Goal: Task Accomplishment & Management: Use online tool/utility

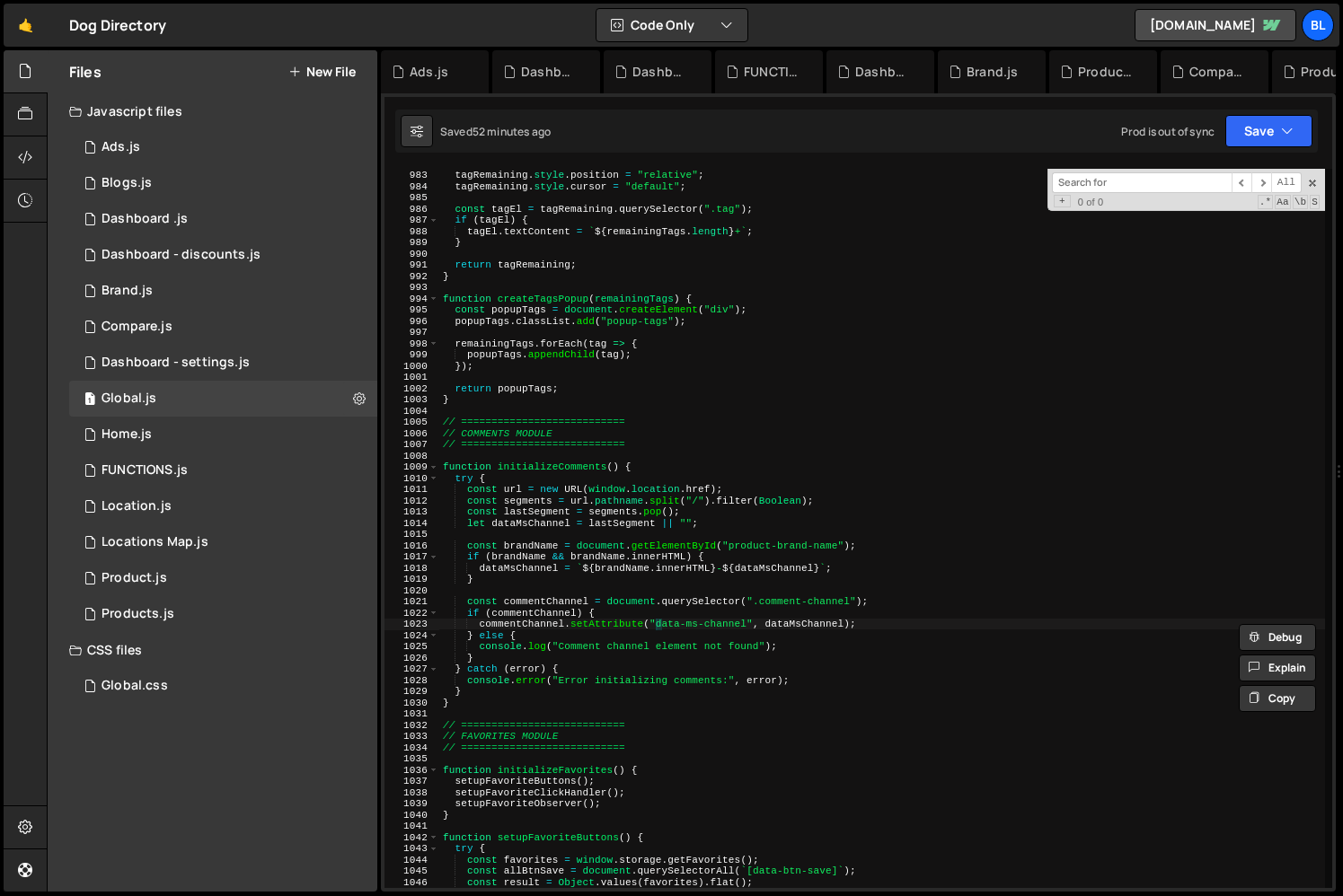
scroll to position [27913, 0]
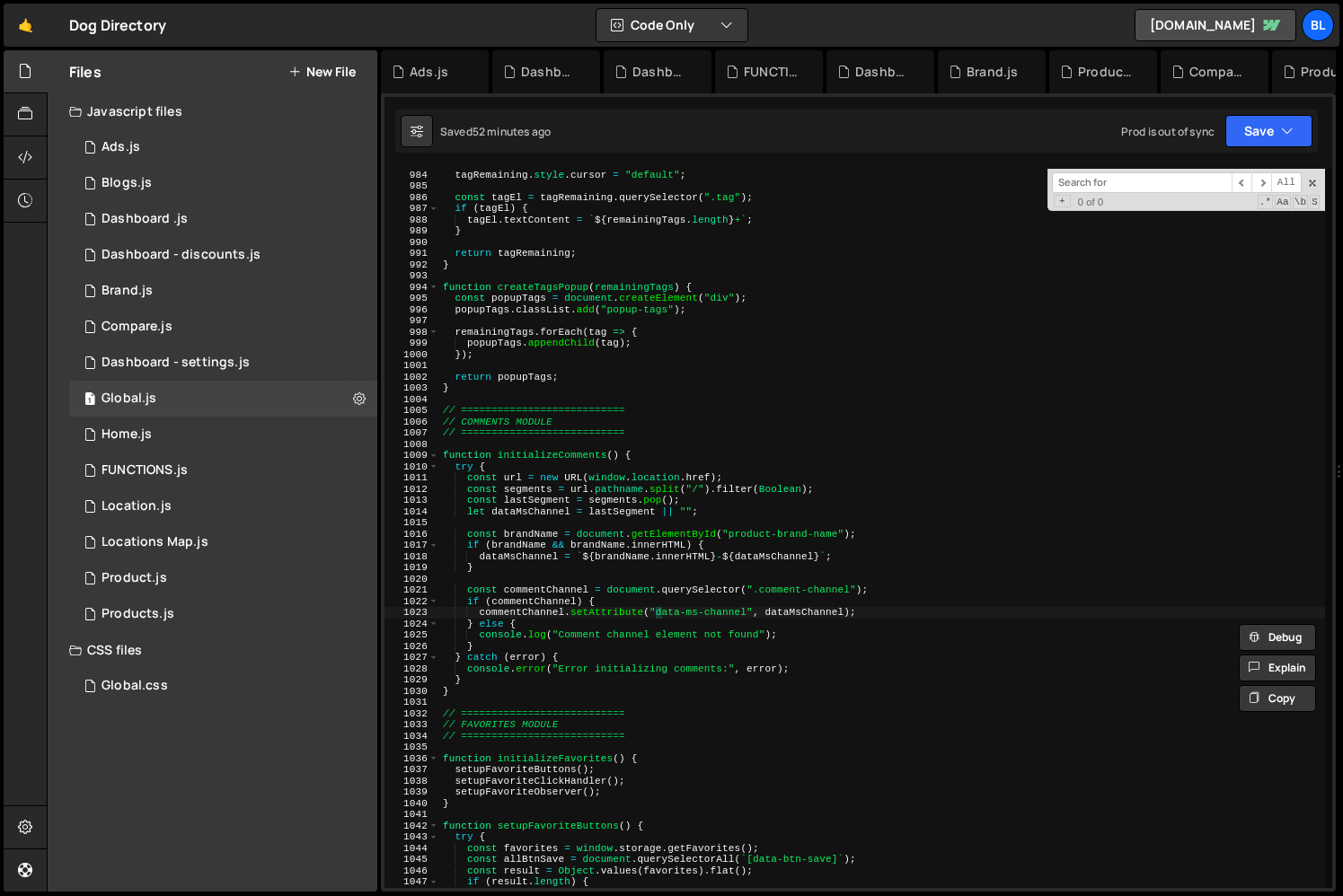
click at [710, 598] on div "tagRemaining . style . position = "relative" ; tagRemaining . style . cursor = …" at bounding box center [882, 529] width 886 height 742
type textarea "if (commentChannel) {"
paste input "setupSearchWatchInput"
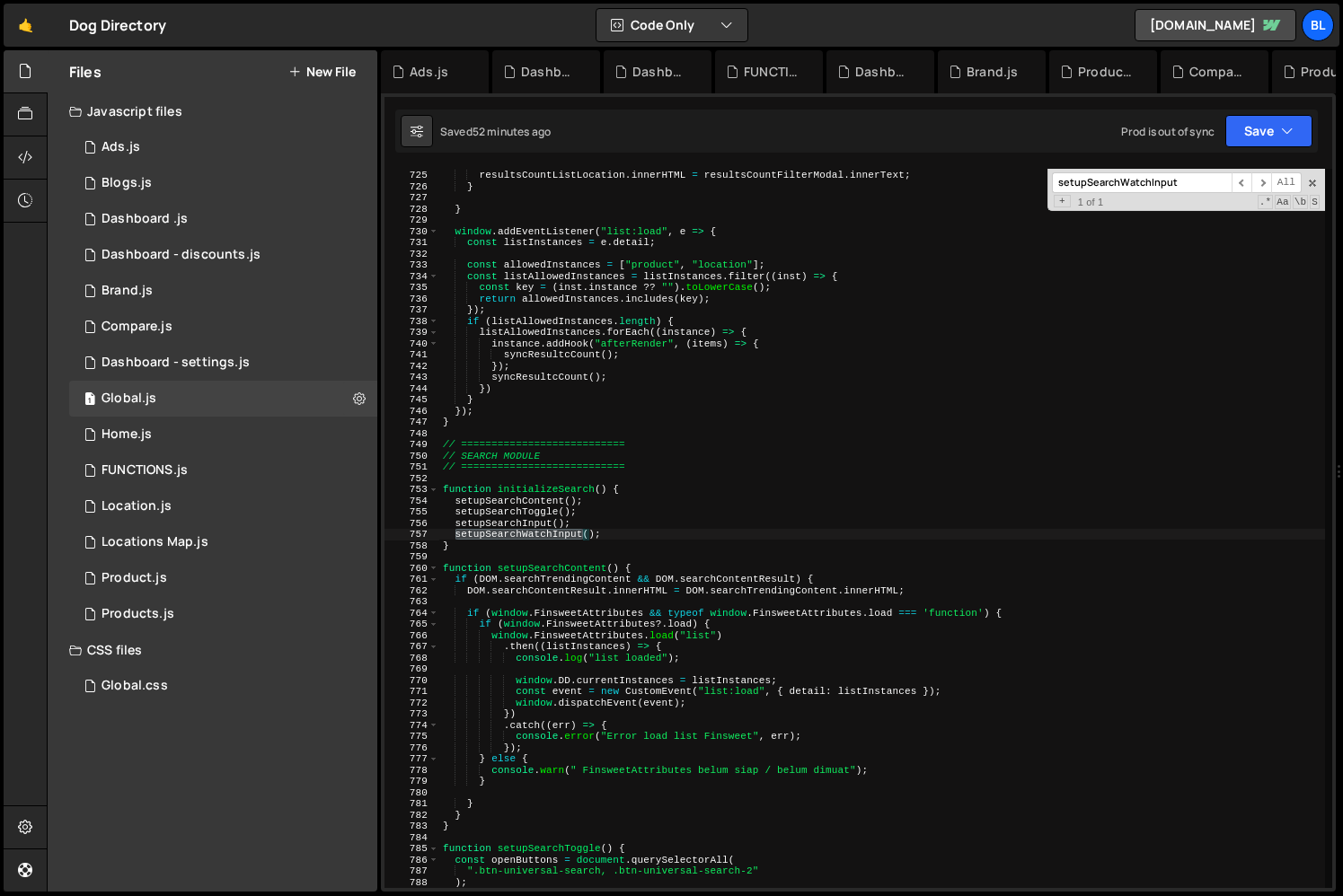
scroll to position [8127, 0]
type input "setupSearchWatchInput"
click at [521, 527] on div "if ( resultsCountFilterModal && resultsCountListLocation ) { resultsCountListLo…" at bounding box center [882, 529] width 886 height 742
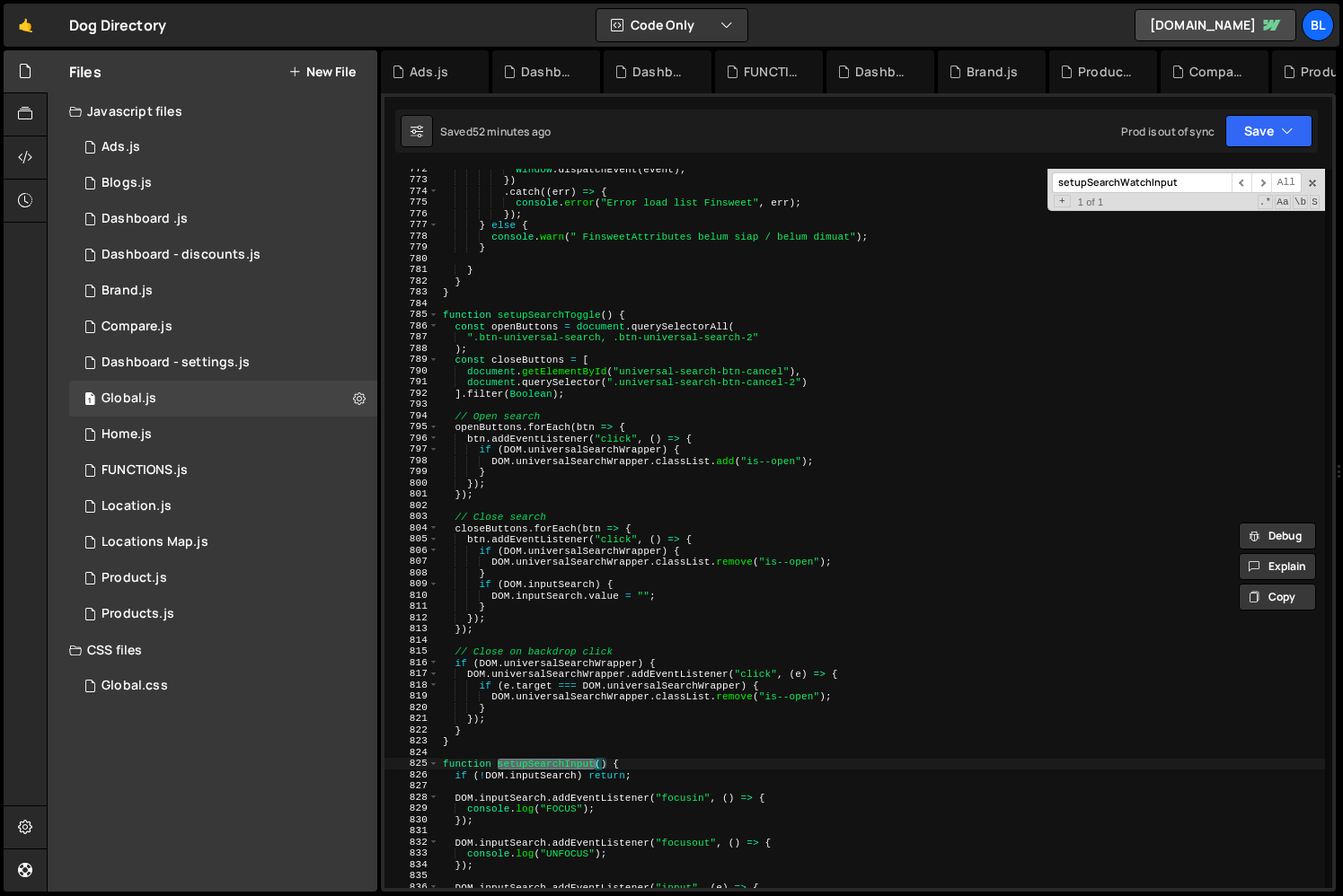
scroll to position [8659, 0]
click at [548, 315] on div "window . dispatchEvent ( event ) ; }) . catch (( err ) => { console . error ( "…" at bounding box center [882, 535] width 886 height 742
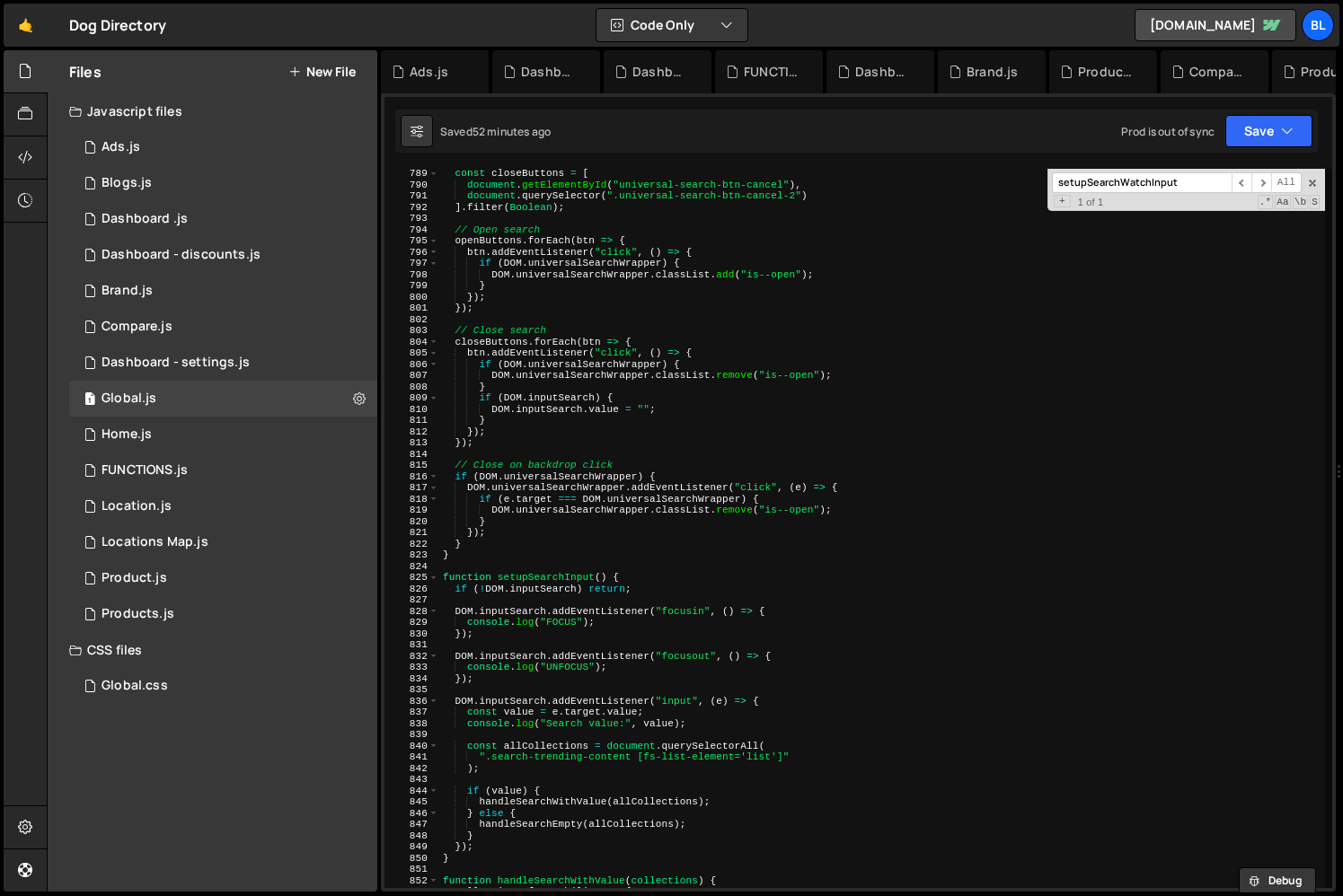
scroll to position [8853, 0]
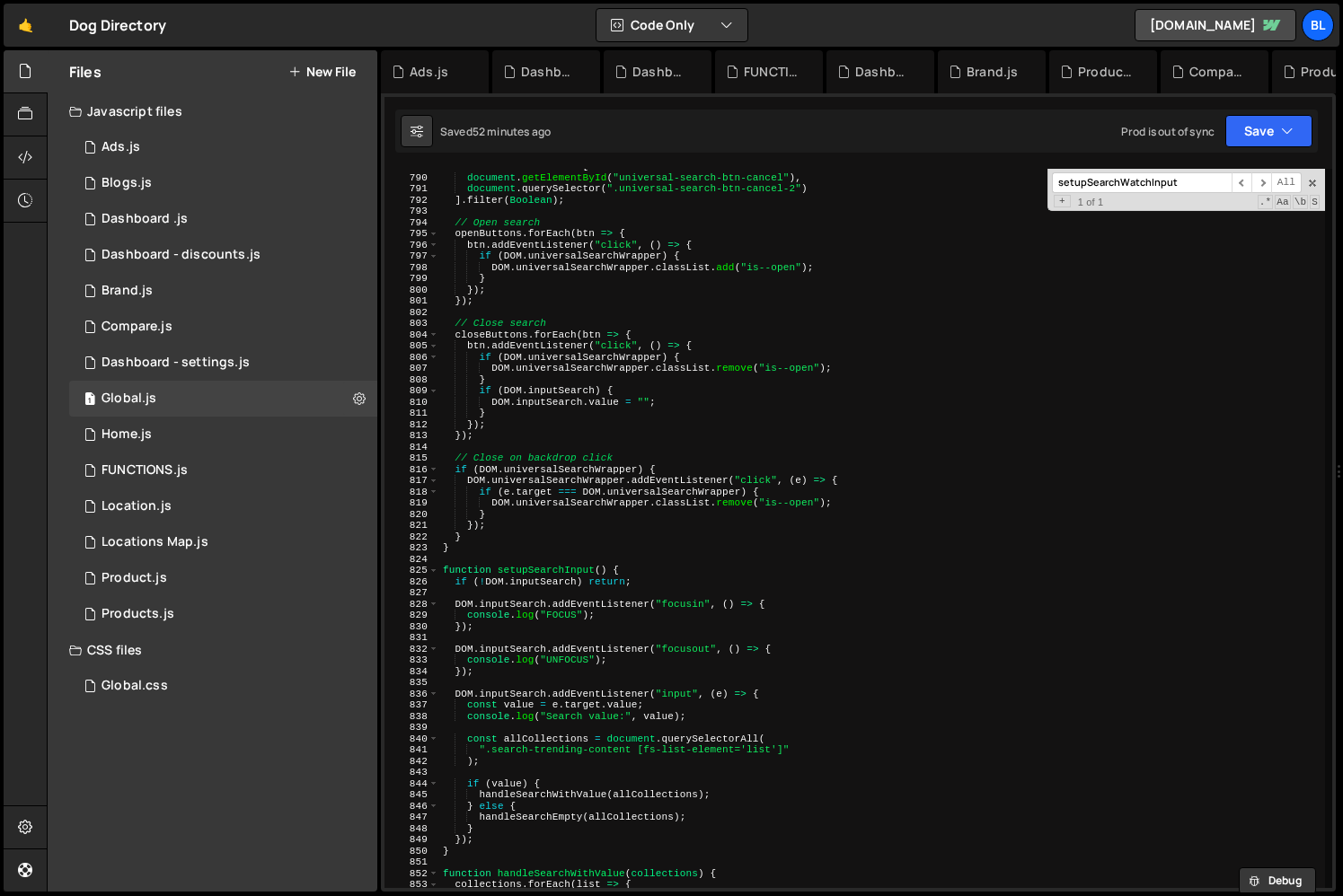
click at [543, 575] on div "const closeButtons = [ document . getElementById ( "universal-search-btn-cancel…" at bounding box center [882, 532] width 886 height 742
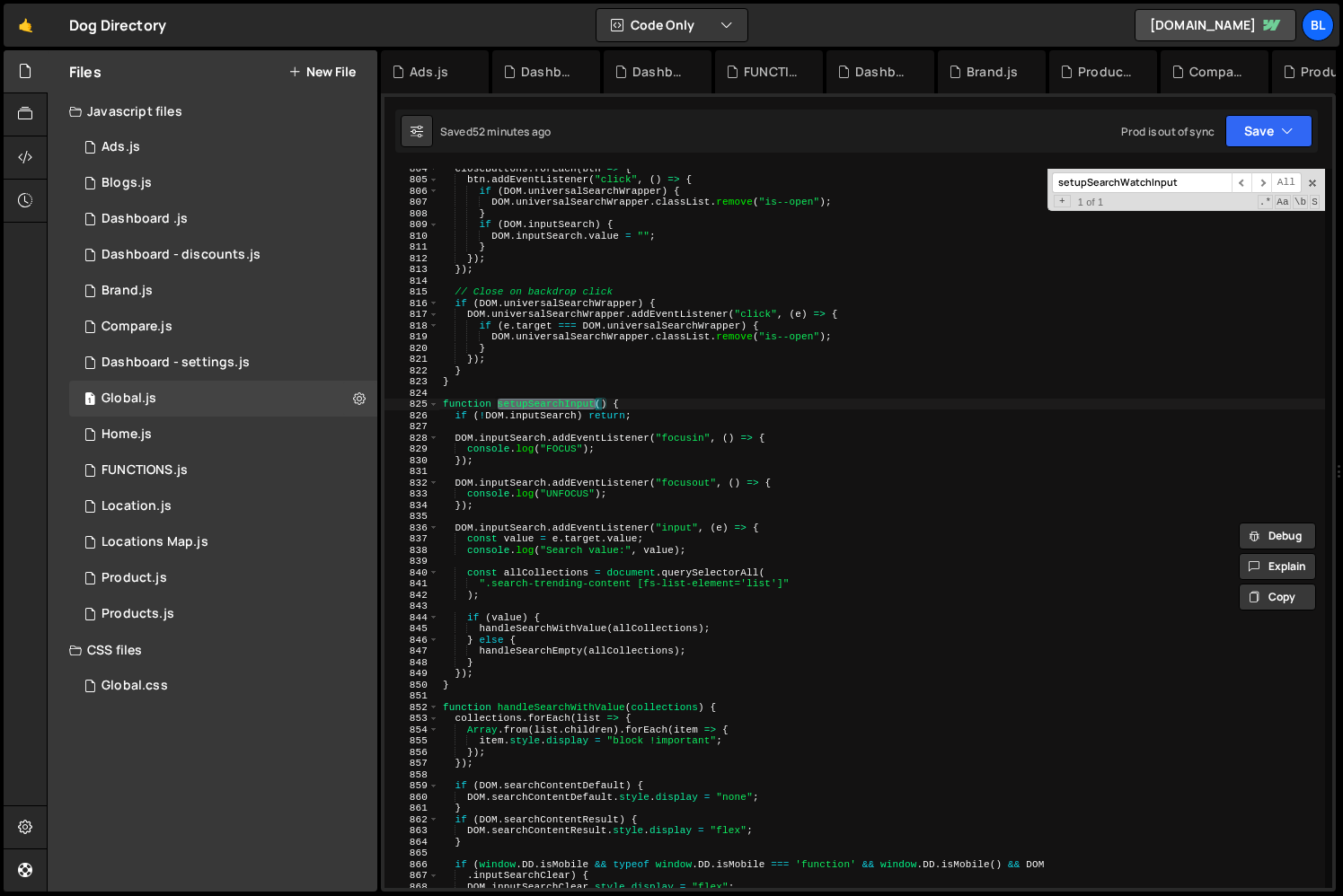
scroll to position [9022, 0]
click at [567, 712] on div "closeButtons . forEach ( btn => { btn . addEventListener ( "click" , ( ) => { i…" at bounding box center [882, 532] width 886 height 742
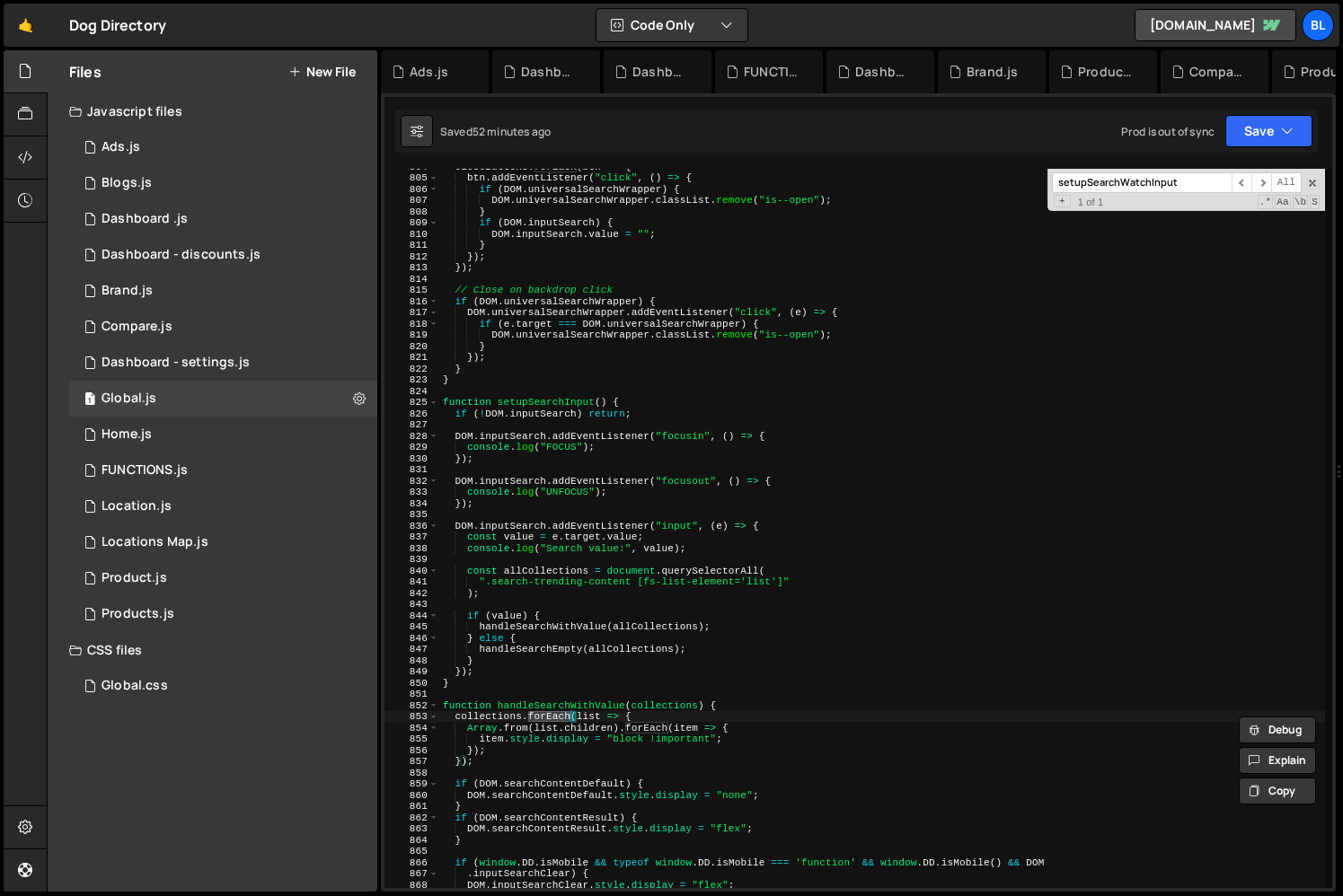
click at [588, 704] on div "closeButtons . forEach ( btn => { btn . addEventListener ( "click" , ( ) => { i…" at bounding box center [882, 532] width 886 height 742
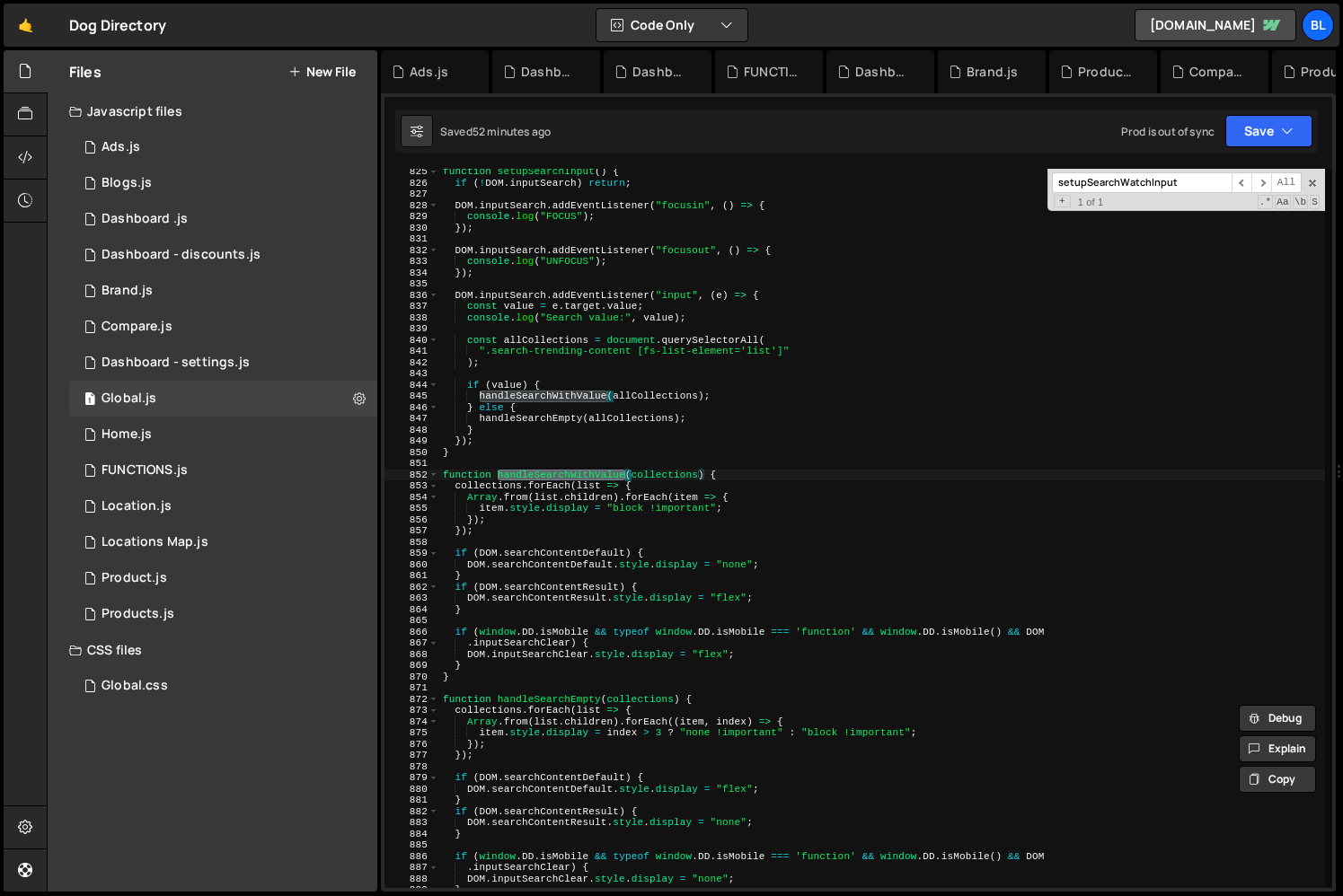
scroll to position [9263, 0]
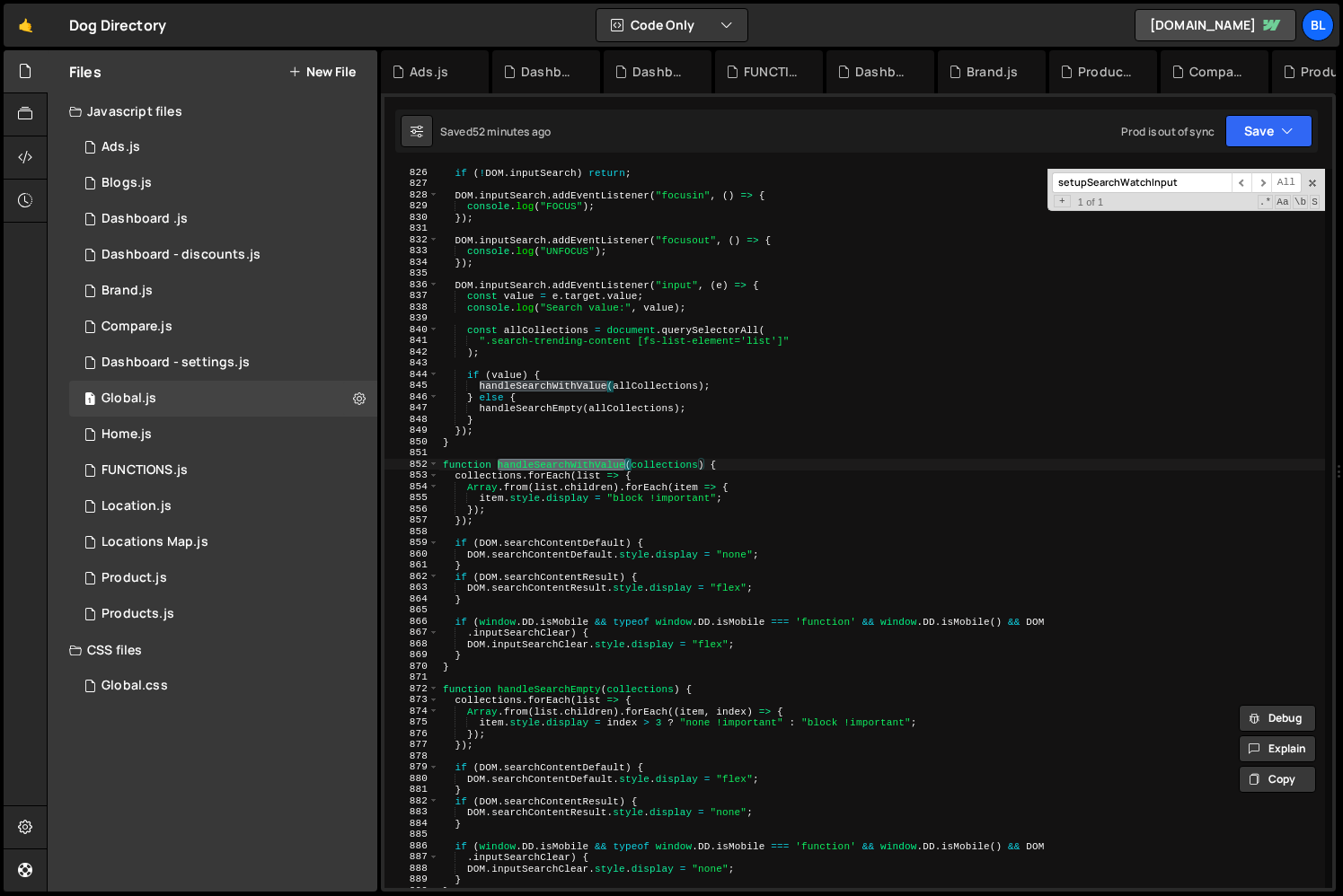
click at [551, 697] on div "if ( ! DOM . inputSearch ) return ; DOM . inputSearch . addEventListener ( "foc…" at bounding box center [882, 538] width 886 height 742
click at [563, 690] on div "if ( ! DOM . inputSearch ) return ; DOM . inputSearch . addEventListener ( "foc…" at bounding box center [882, 538] width 886 height 742
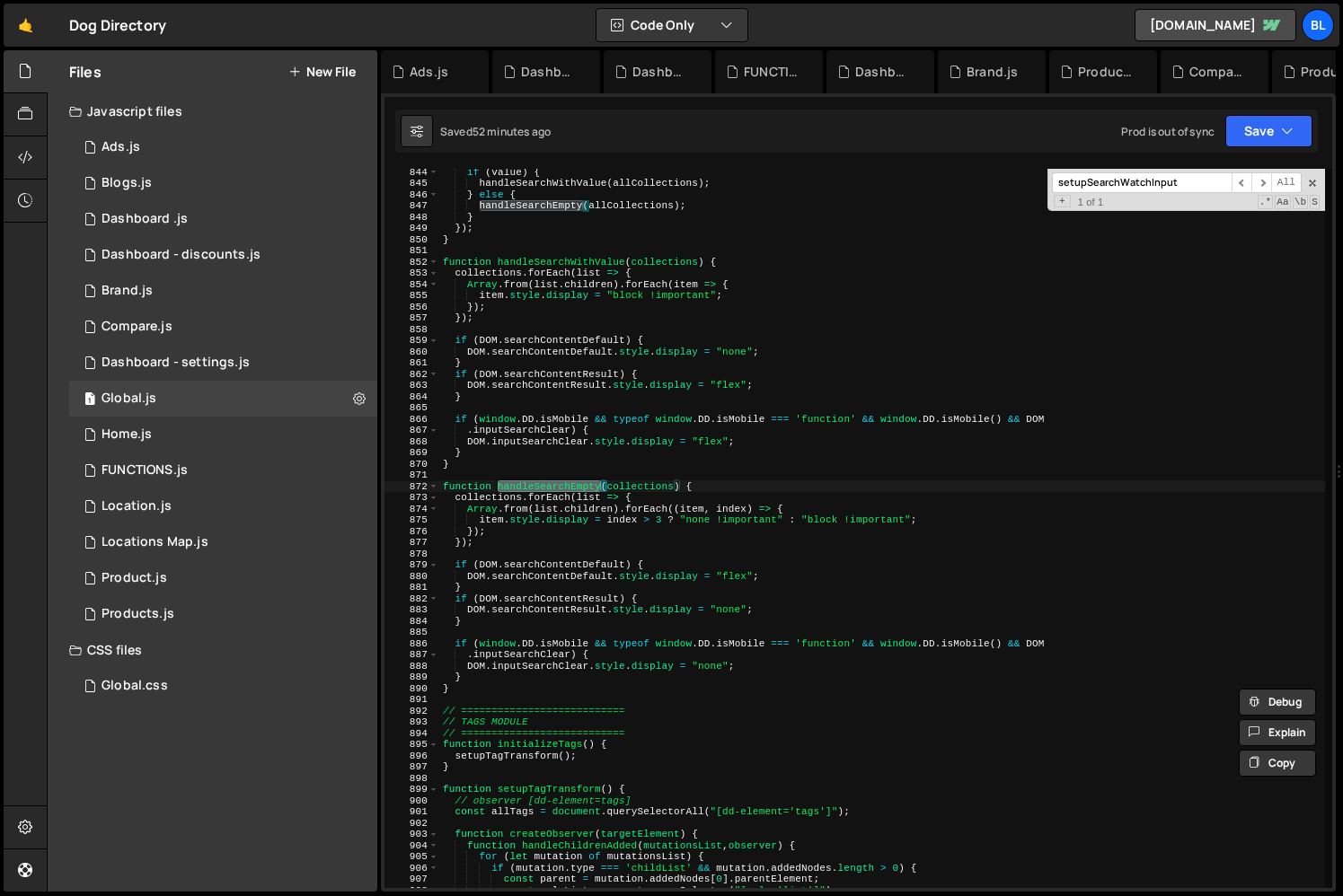
scroll to position [9467, 0]
click at [593, 687] on div "if ( value ) { handleSearchWithValue ( allCollections ) ; } else { handleSearch…" at bounding box center [882, 535] width 886 height 742
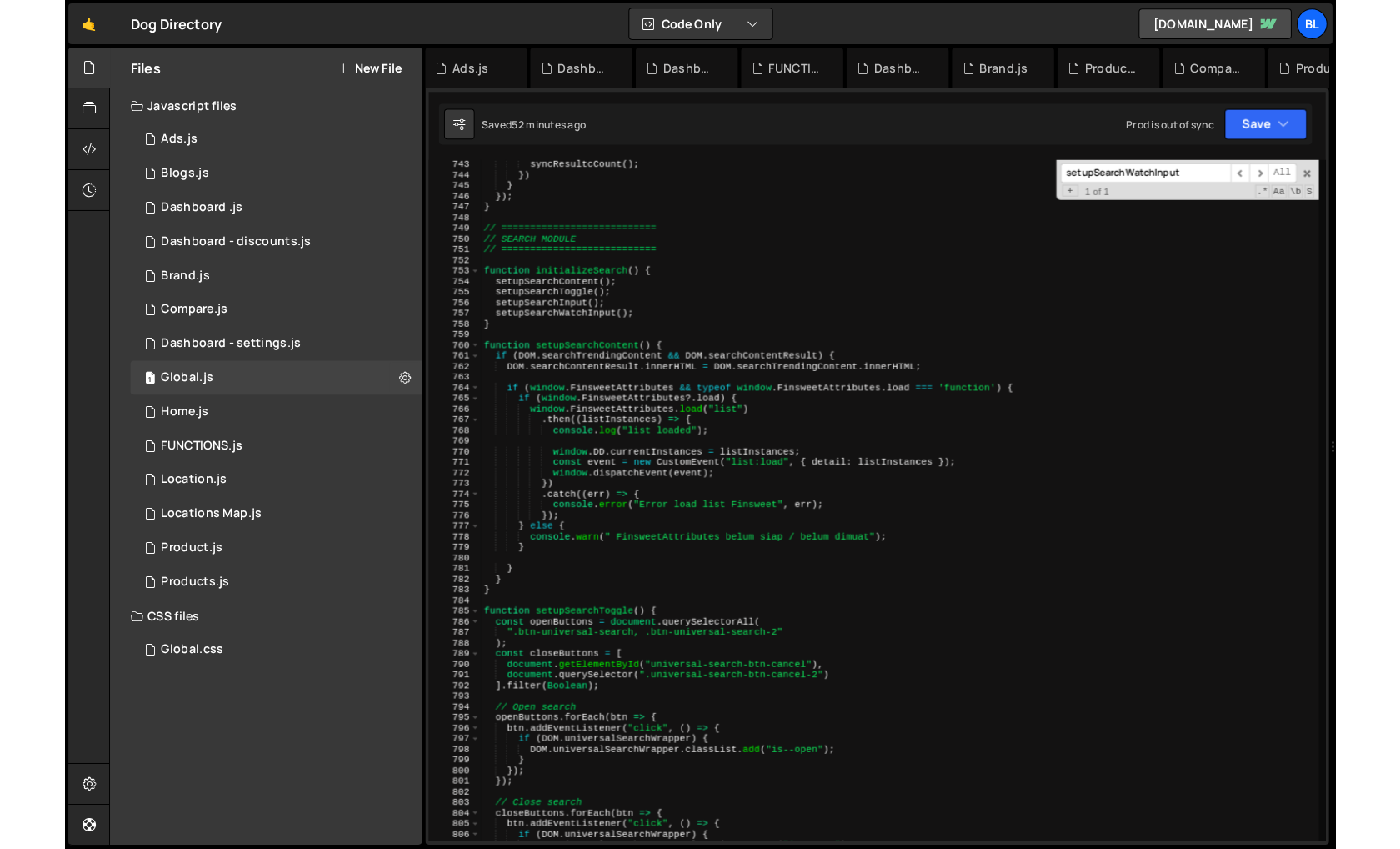
scroll to position [7729, 0]
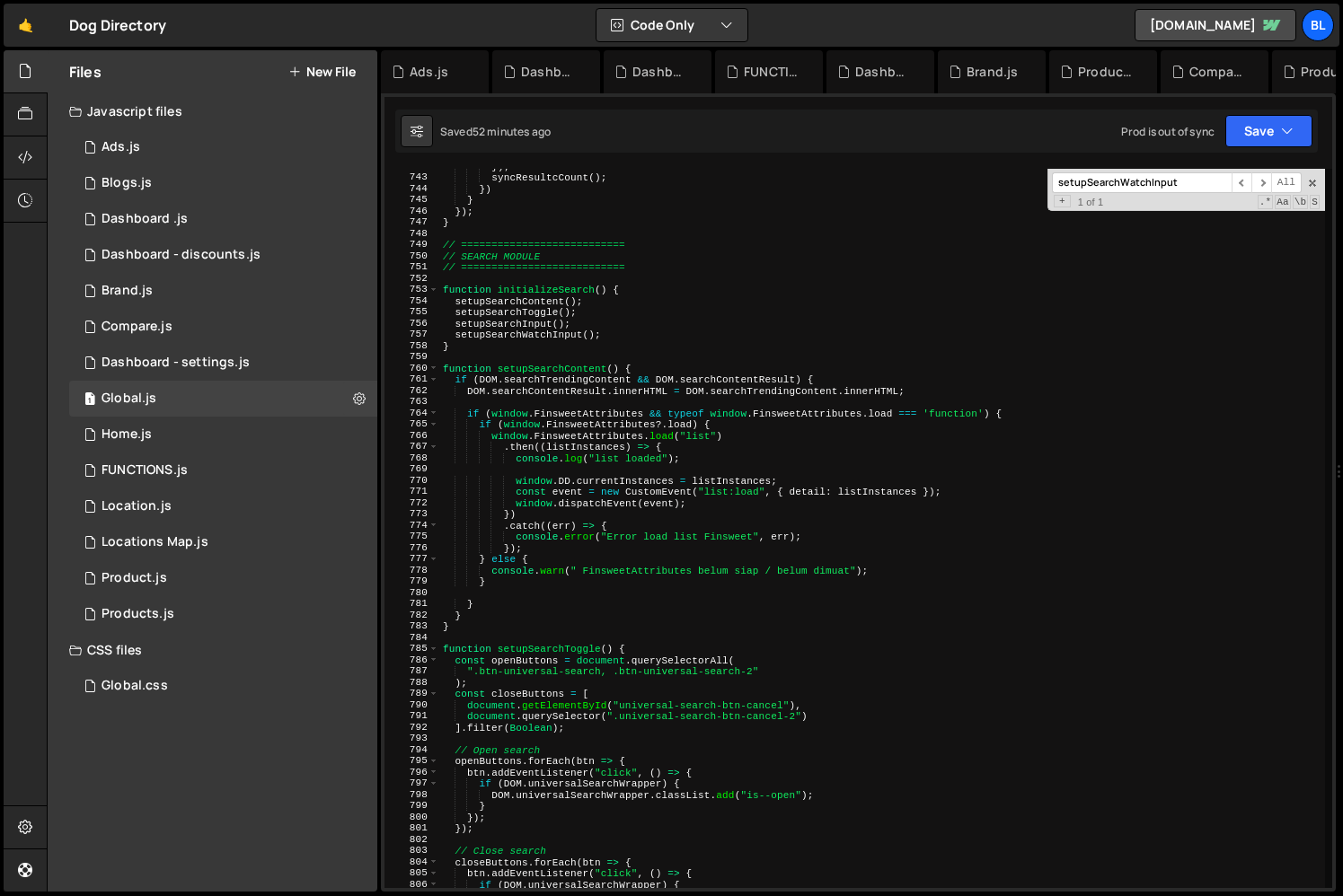
click at [551, 335] on div "}) ; syncResultcCount ( ) ; }) } }) ; } // =========================== // SEARC…" at bounding box center [882, 532] width 886 height 742
click at [643, 334] on div "}) ; syncResultcCount ( ) ; }) } }) ; } // =========================== // SEARC…" at bounding box center [882, 532] width 886 height 742
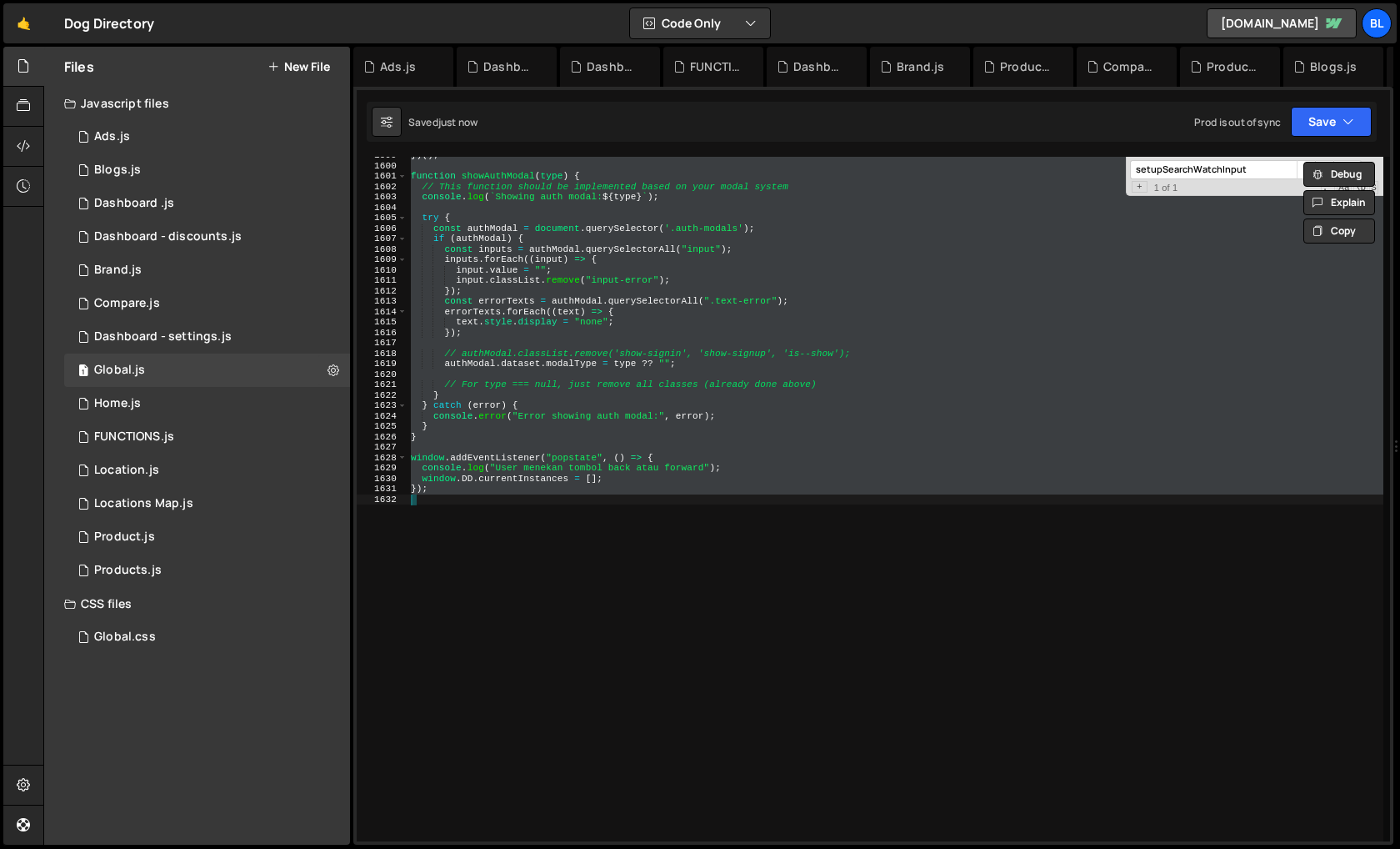
scroll to position [15745, 0]
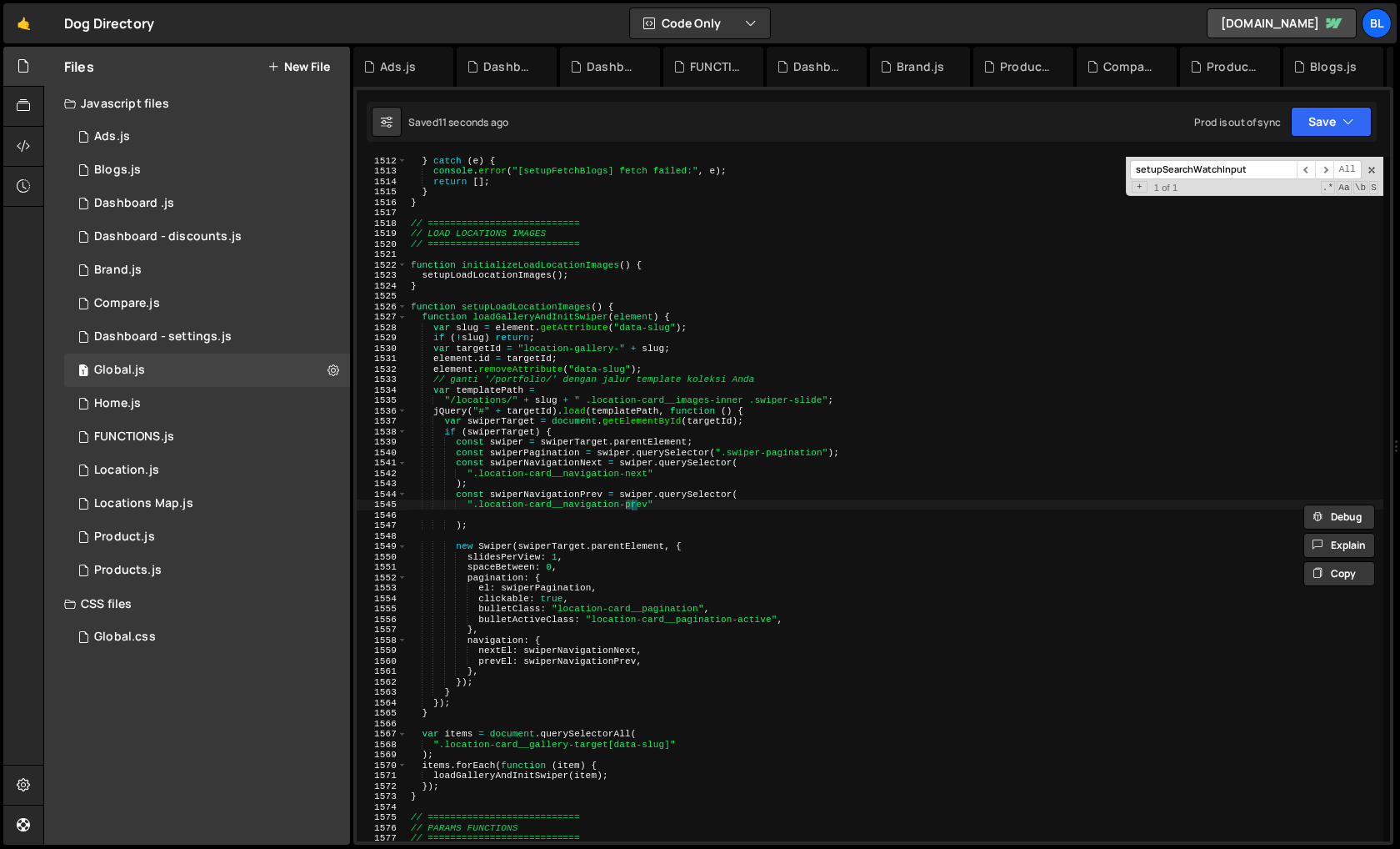
click at [790, 429] on div "} catch ( e ) { console . error ( "[setupFetchBlogs] fetch failed:" , e ) ; ret…" at bounding box center [895, 507] width 976 height 705
type textarea "if (swiperTarget) {"
click at [795, 517] on div "} catch ( e ) { console . error ( "[setupFetchBlogs] fetch failed:" , e ) ; ret…" at bounding box center [895, 507] width 976 height 705
paste input "handleSearchWithValue"
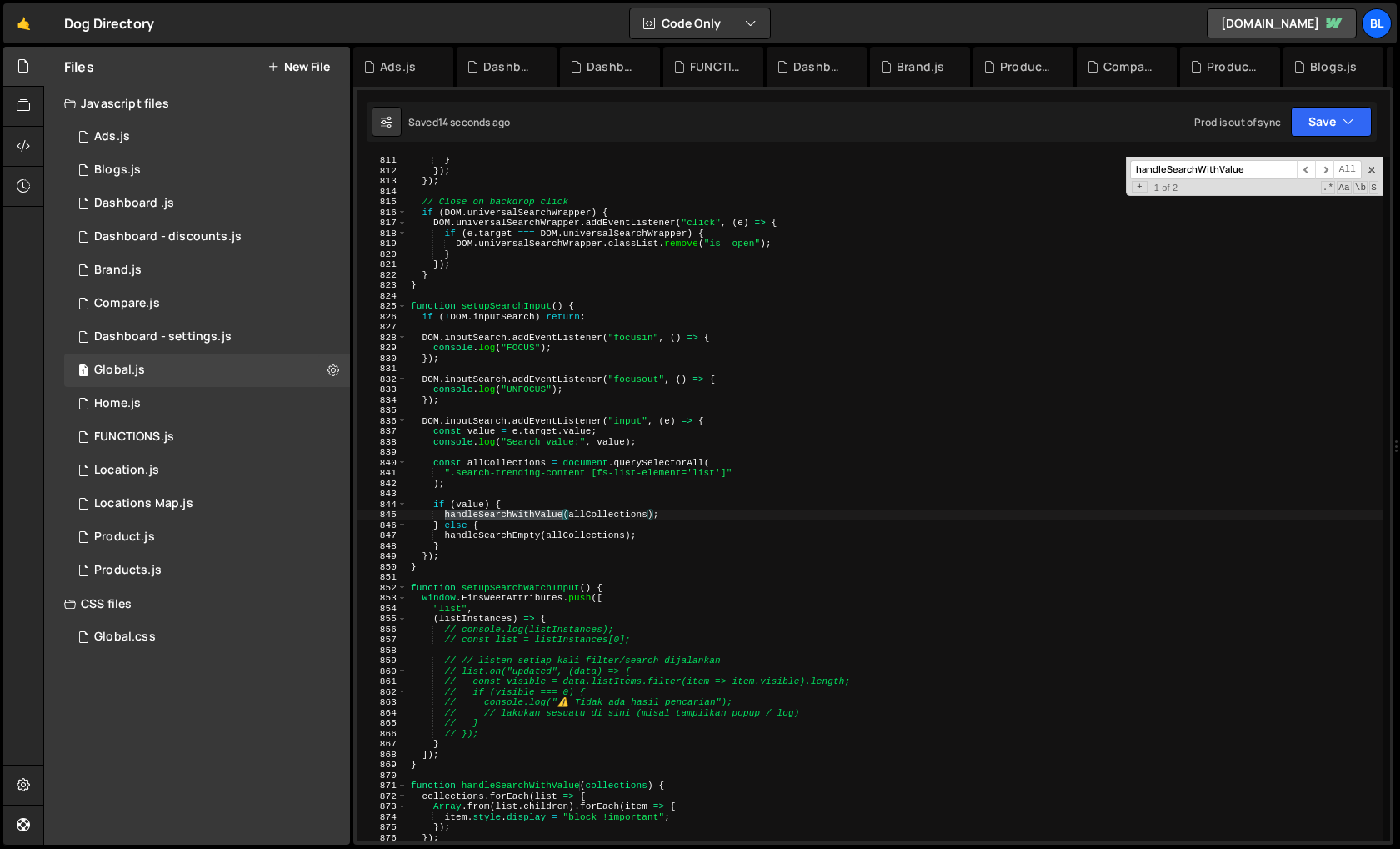
scroll to position [8438, 0]
type input "handleSearchWithValue"
click at [519, 593] on div "DOM . inputSearch . value = "" ; } }) ; }) ; // Close on backdrop click if ( DO…" at bounding box center [895, 500] width 976 height 705
click at [643, 618] on div "DOM . inputSearch . value = "" ; } }) ; }) ; // Close on backdrop click if ( DO…" at bounding box center [895, 500] width 976 height 705
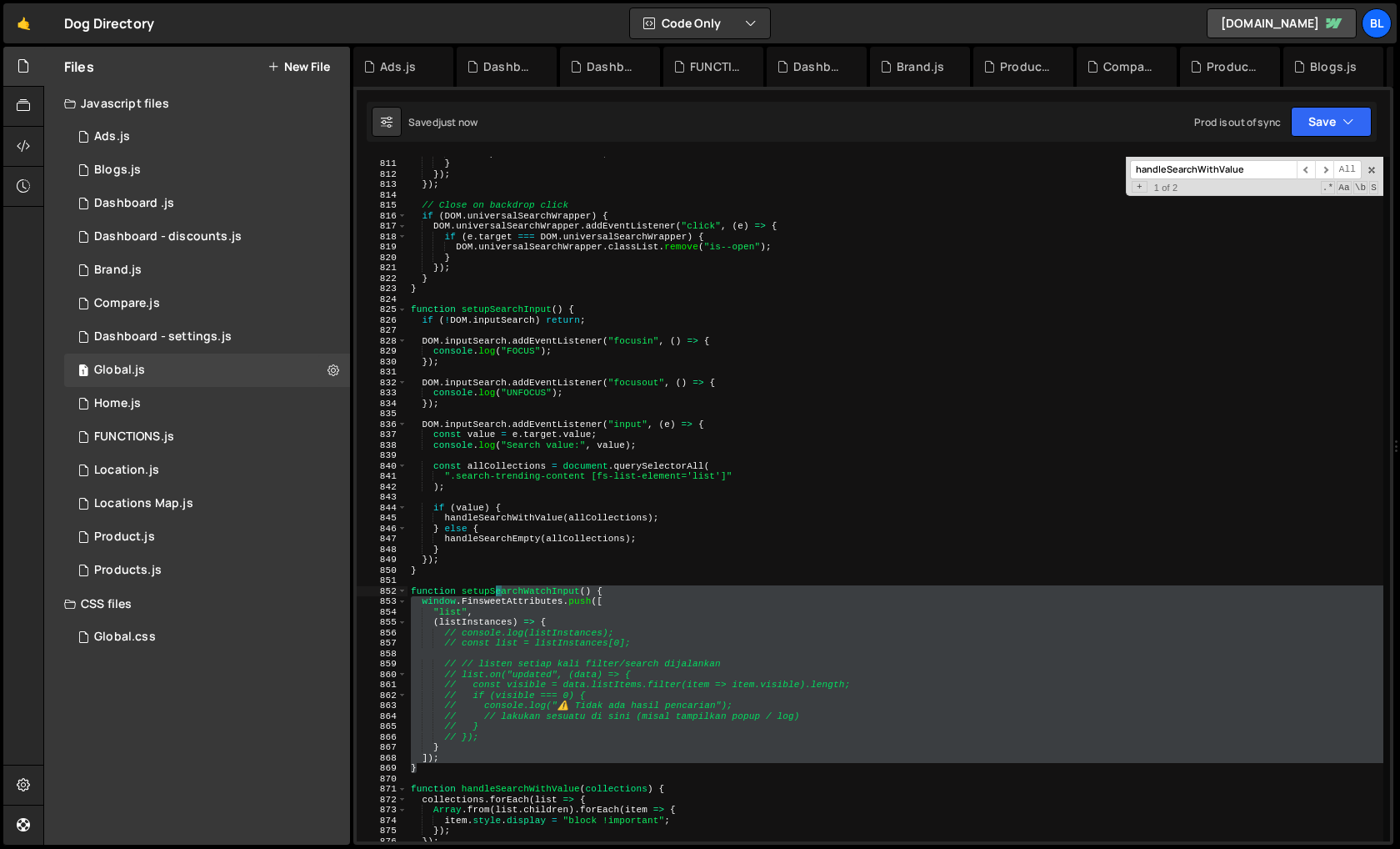
type textarea "function setupS"
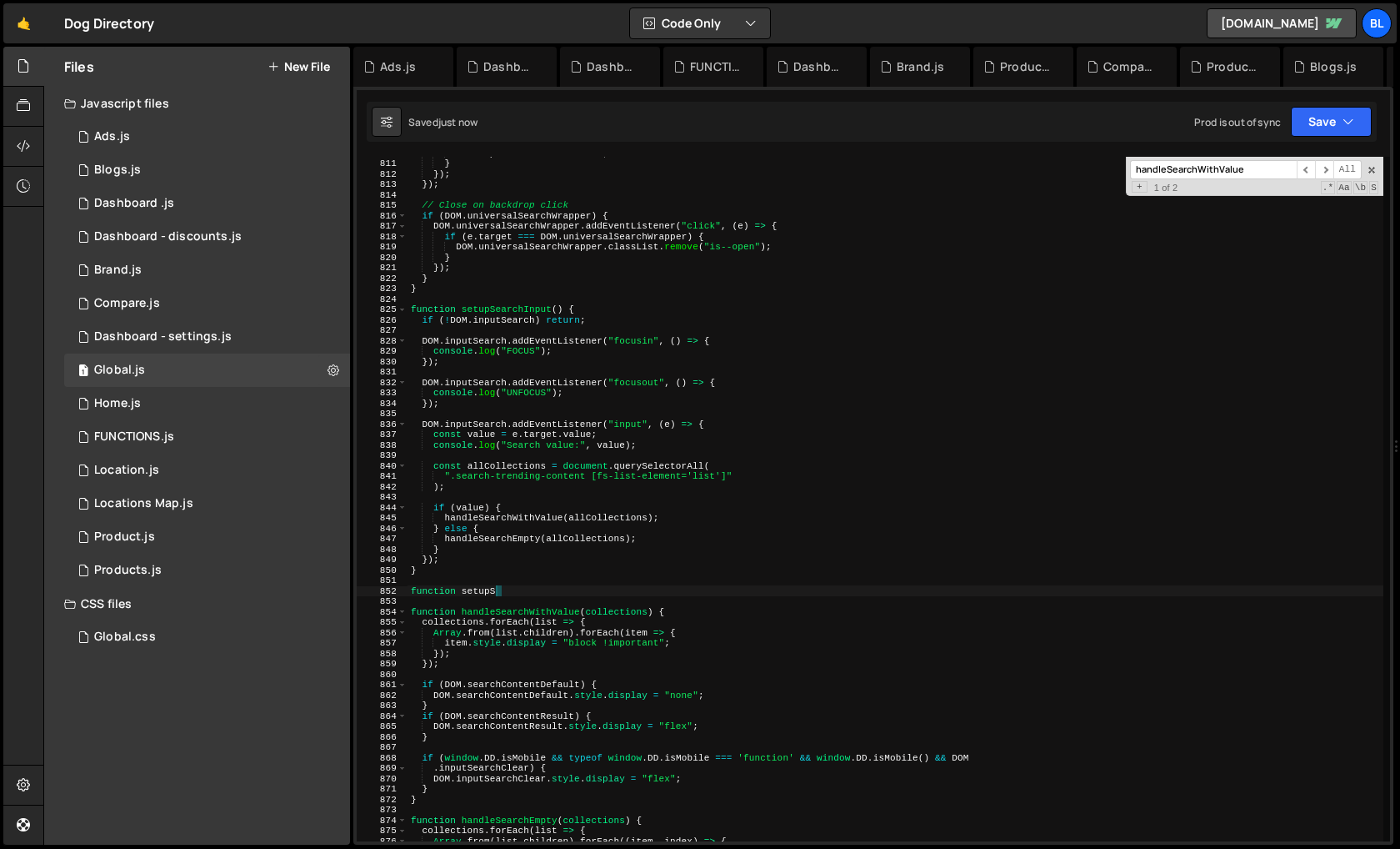
drag, startPoint x: 488, startPoint y: 768, endPoint x: 495, endPoint y: 586, distance: 182.1
click at [495, 586] on div "DOM . inputSearch . value = "" ; } }) ; }) ; // Close on backdrop click if ( DO…" at bounding box center [895, 500] width 976 height 705
click at [499, 581] on div "DOM . inputSearch . value = "" ; } }) ; }) ; // Close on backdrop click if ( DO…" at bounding box center [895, 500] width 976 height 705
click at [530, 591] on div "DOM . inputSearch . value = "" ; } }) ; }) ; // Close on backdrop click if ( DO…" at bounding box center [895, 500] width 976 height 705
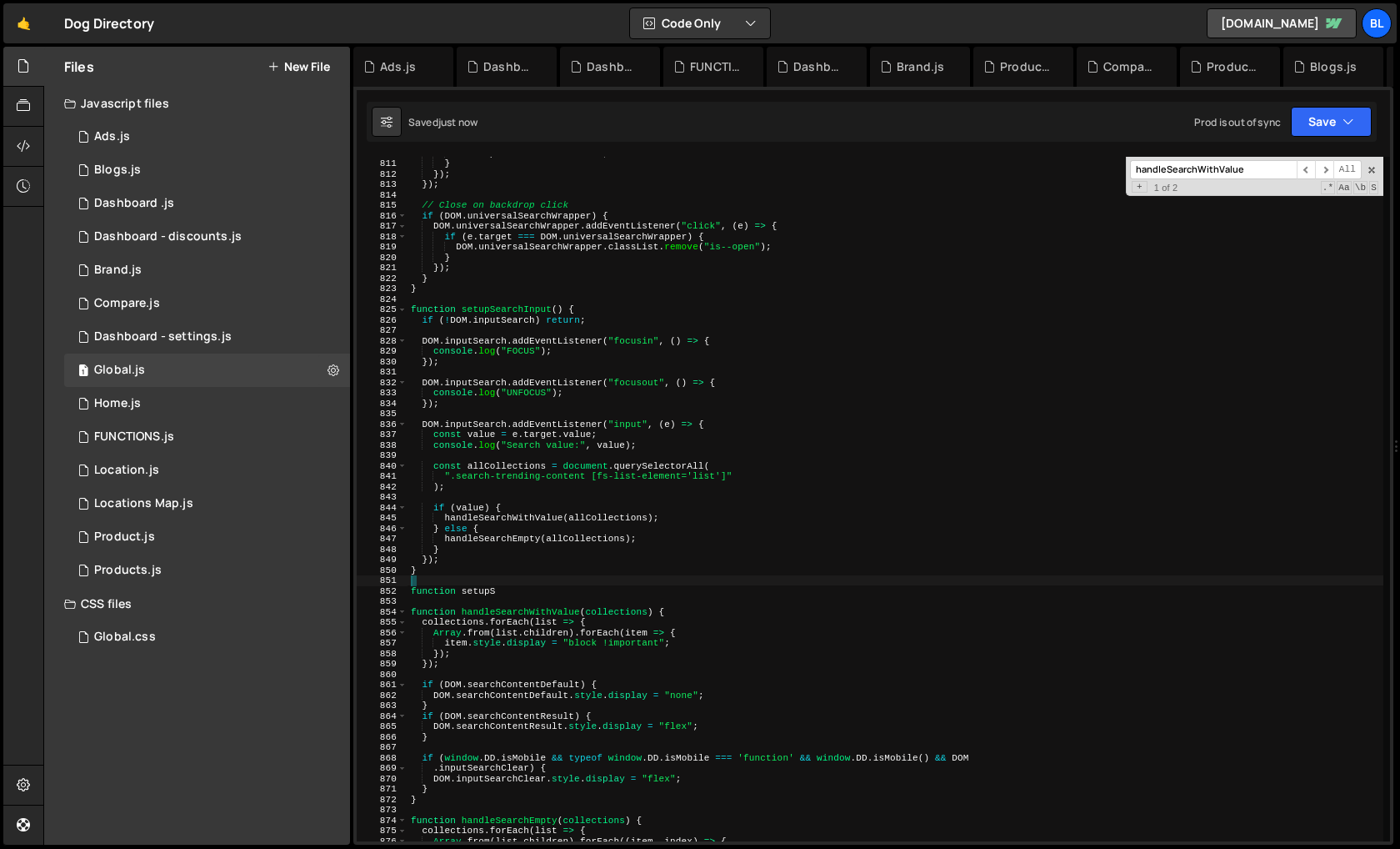
type textarea "function setupS"
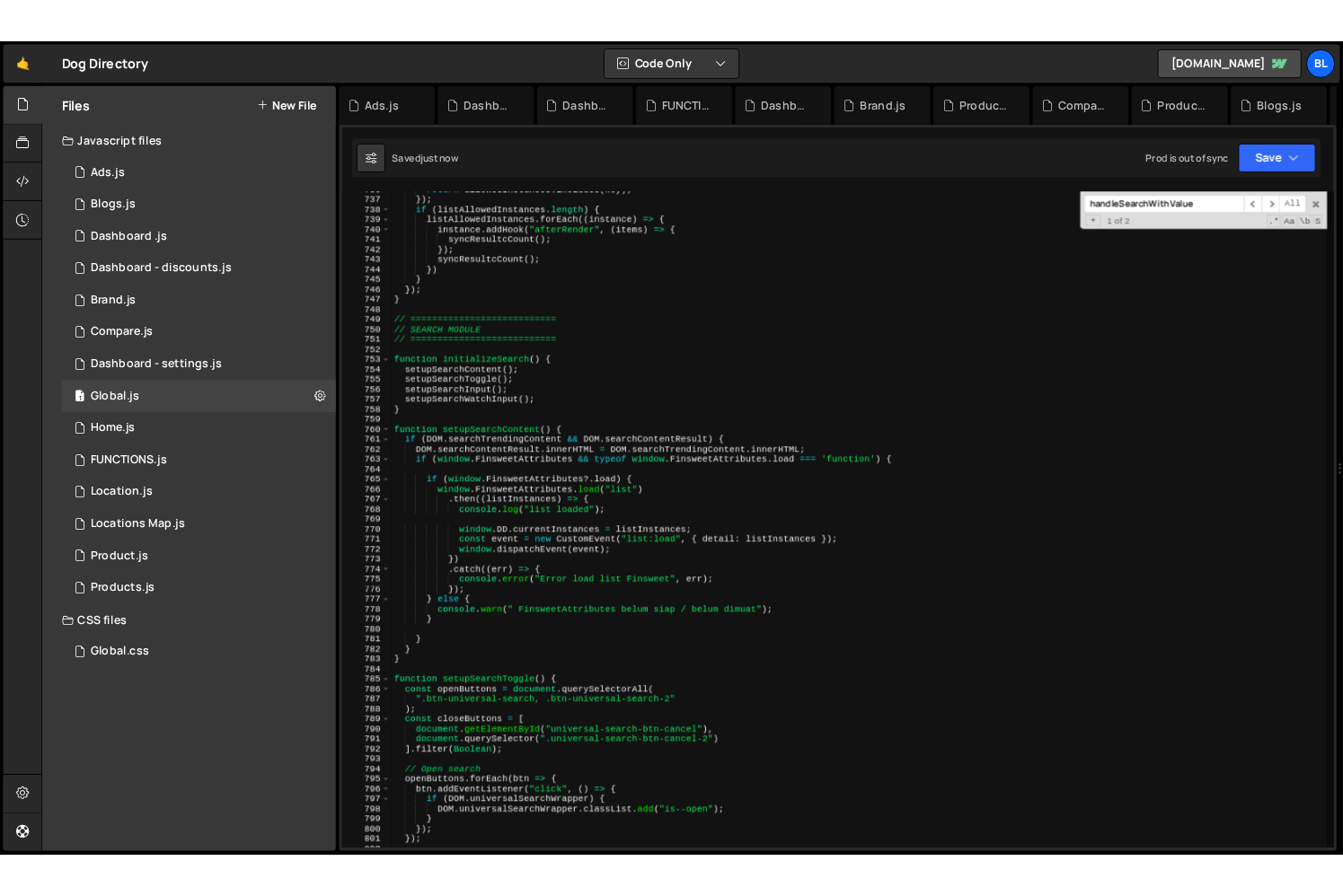
scroll to position [8243, 0]
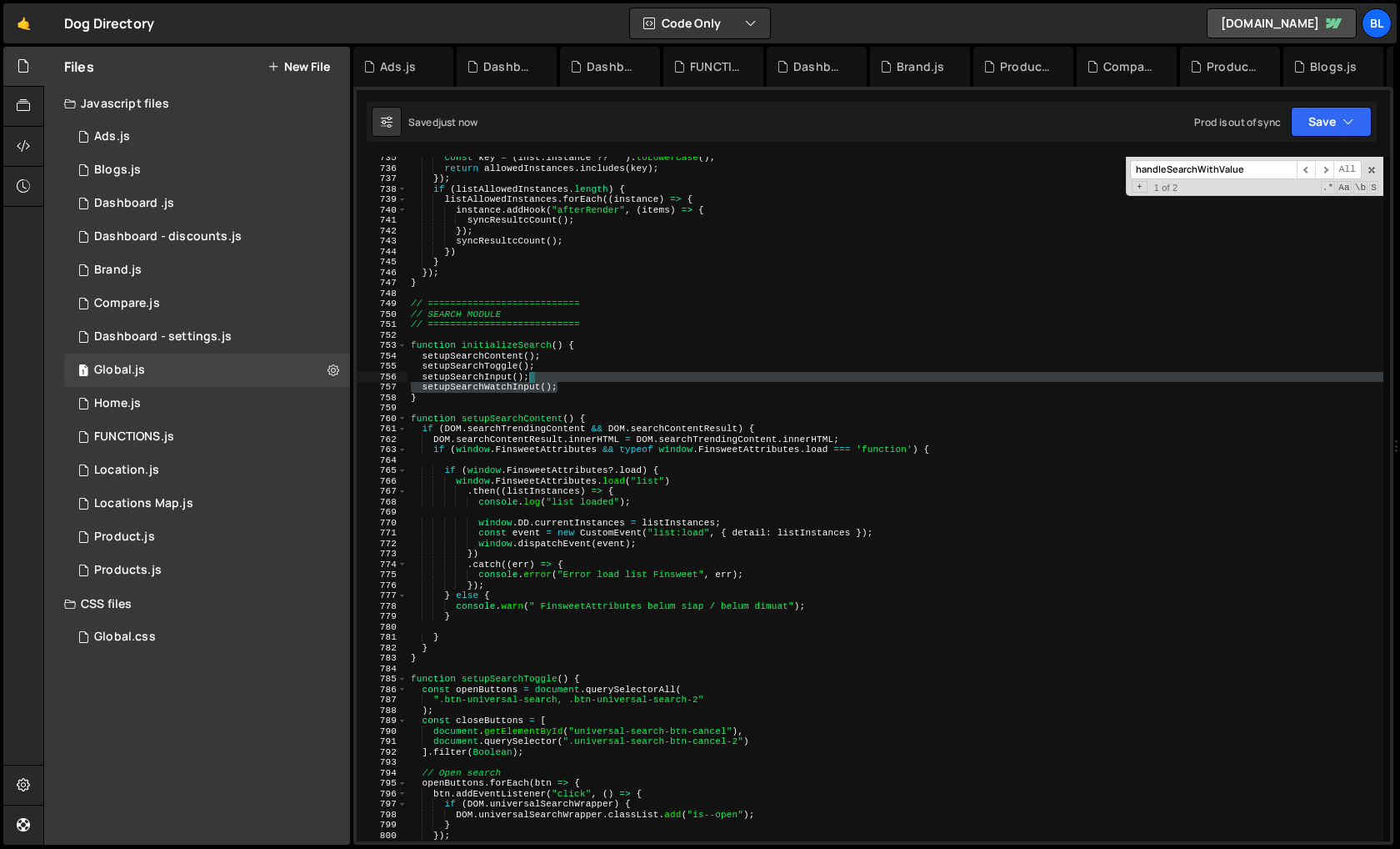
type textarea "setupSearchInput();"
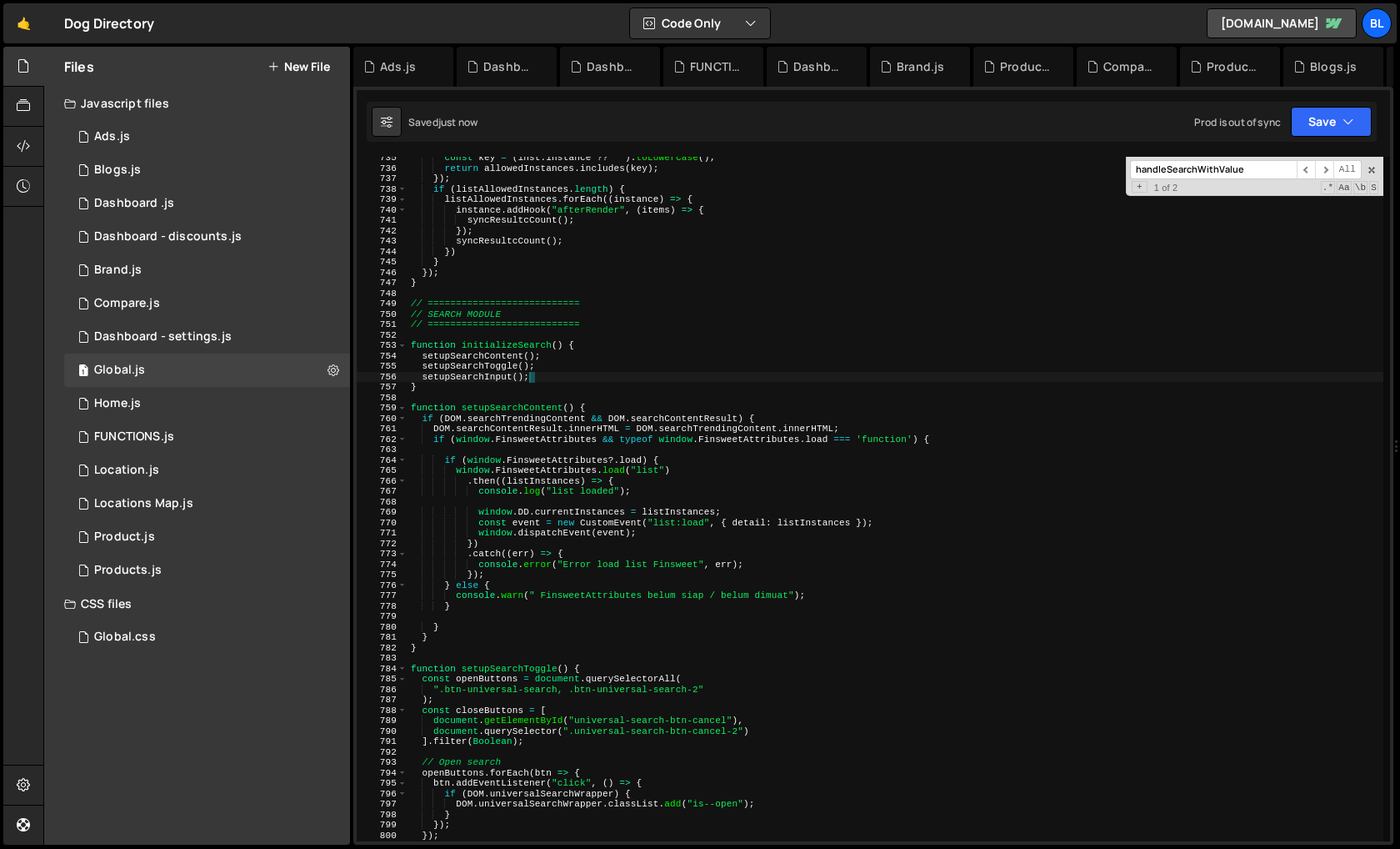
drag, startPoint x: 578, startPoint y: 384, endPoint x: 584, endPoint y: 374, distance: 11.7
click at [584, 374] on div "const key = ( inst . instance ?? "" ) . toLowerCase ( ) ; return allowedInstanc…" at bounding box center [895, 505] width 976 height 705
